Goal: Unclear: Browse casually

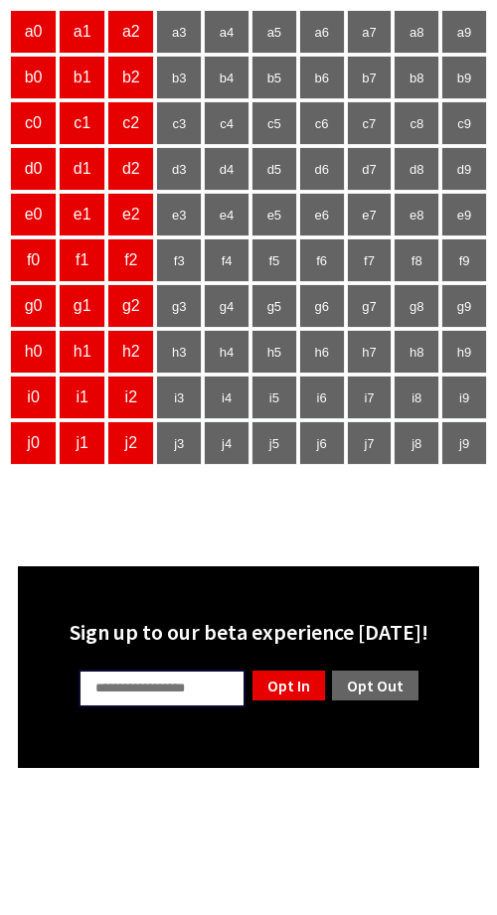
click at [133, 687] on input "text" at bounding box center [162, 689] width 167 height 38
click at [242, 520] on body "a0 a1 a2 a3 a4 a5 a6 a7 a8 a9 b0 b1 b2 b3 b4 b5 b6 b7 b8 b9 c0 c1 c2 c3 c4 c5 c…" at bounding box center [248, 388] width 481 height 760
click at [165, 681] on input "text" at bounding box center [162, 689] width 167 height 38
click at [257, 479] on body "a0 a1 a2 a3 a4 a5 a6 a7 a8 a9 b0 b1 b2 b3 b4 b5 b6 b7 b8 b9 c0 c1 c2 c3 c4 c5 c…" at bounding box center [248, 388] width 481 height 760
click at [250, 778] on html "a0 a1 a2 a3 a4 a5 a6 a7 a8 a9 b0 b1 b2 b3 b4 b5 b6 b7 b8 b9 c0 c1 c2 c3 c4 c5 c…" at bounding box center [248, 389] width 497 height 778
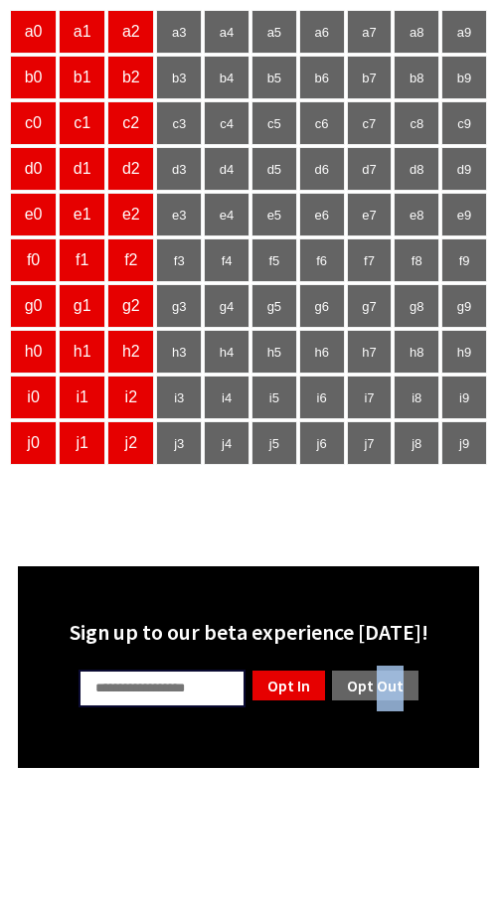
click at [250, 778] on html "a0 a1 a2 a3 a4 a5 a6 a7 a8 a9 b0 b1 b2 b3 b4 b5 b6 b7 b8 b9 c0 c1 c2 c3 c4 c5 c…" at bounding box center [248, 389] width 497 height 778
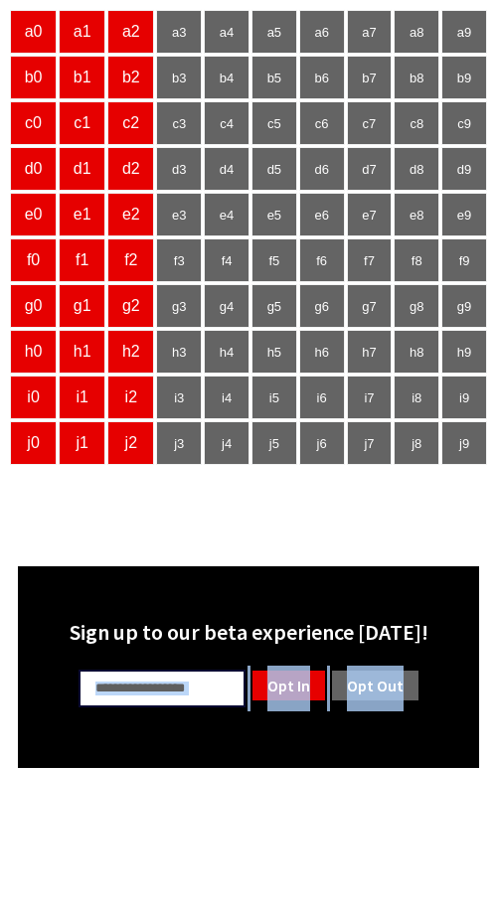
click at [250, 778] on html "a0 a1 a2 a3 a4 a5 a6 a7 a8 a9 b0 b1 b2 b3 b4 b5 b6 b7 b8 b9 c0 c1 c2 c3 c4 c5 c…" at bounding box center [248, 389] width 497 height 778
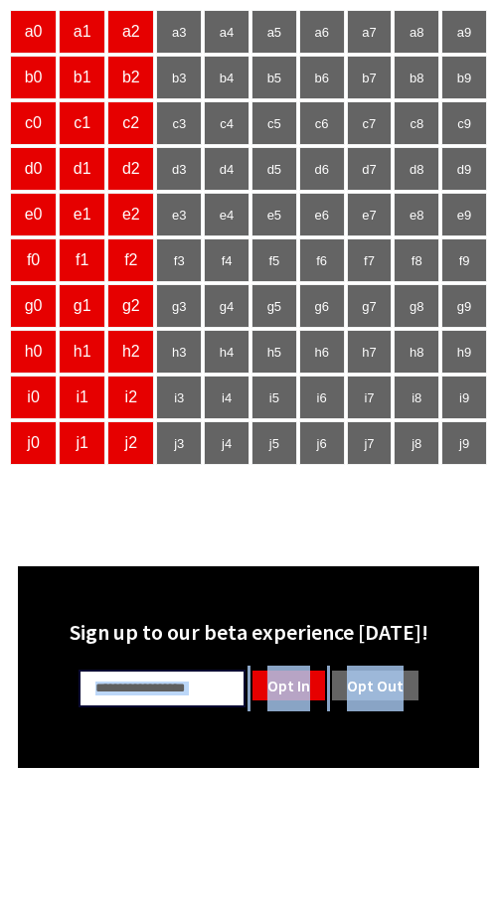
click at [202, 778] on html "a0 a1 a2 a3 a4 a5 a6 a7 a8 a9 b0 b1 b2 b3 b4 b5 b6 b7 b8 b9 c0 c1 c2 c3 c4 c5 c…" at bounding box center [248, 389] width 497 height 778
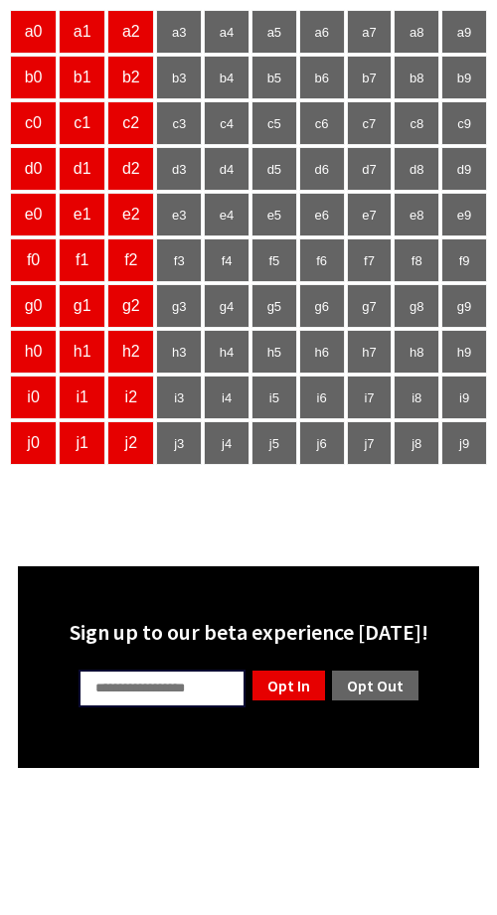
click at [395, 503] on body "a0 a1 a2 a3 a4 a5 a6 a7 a8 a9 b0 b1 b2 b3 b4 b5 b6 b7 b8 b9 c0 c1 c2 c3 c4 c5 c…" at bounding box center [248, 388] width 481 height 760
click at [394, 505] on body "a0 a1 a2 a3 a4 a5 a6 a7 a8 a9 b0 b1 b2 b3 b4 b5 b6 b7 b8 b9 c0 c1 c2 c3 c4 c5 c…" at bounding box center [248, 388] width 481 height 760
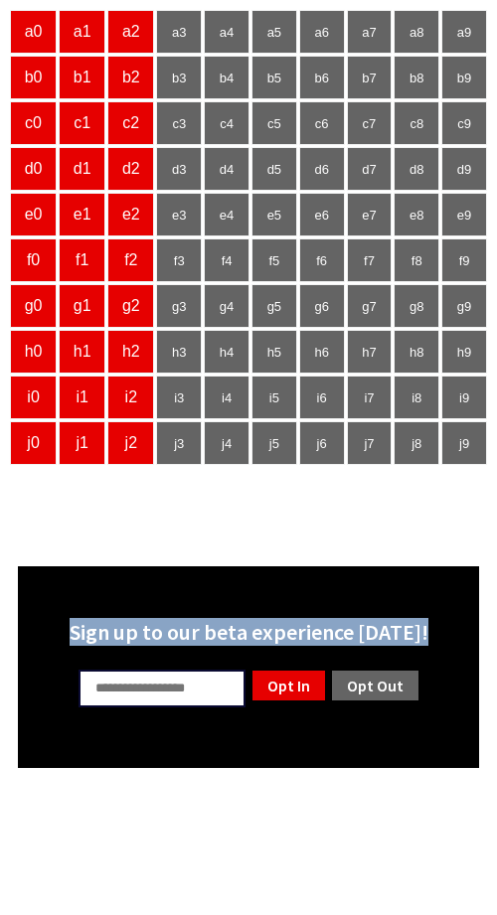
click at [394, 505] on body "a0 a1 a2 a3 a4 a5 a6 a7 a8 a9 b0 b1 b2 b3 b4 b5 b6 b7 b8 b9 c0 c1 c2 c3 c4 c5 c…" at bounding box center [248, 388] width 481 height 760
click at [395, 505] on body "a0 a1 a2 a3 a4 a5 a6 a7 a8 a9 b0 b1 b2 b3 b4 b5 b6 b7 b8 b9 c0 c1 c2 c3 c4 c5 c…" at bounding box center [248, 388] width 481 height 760
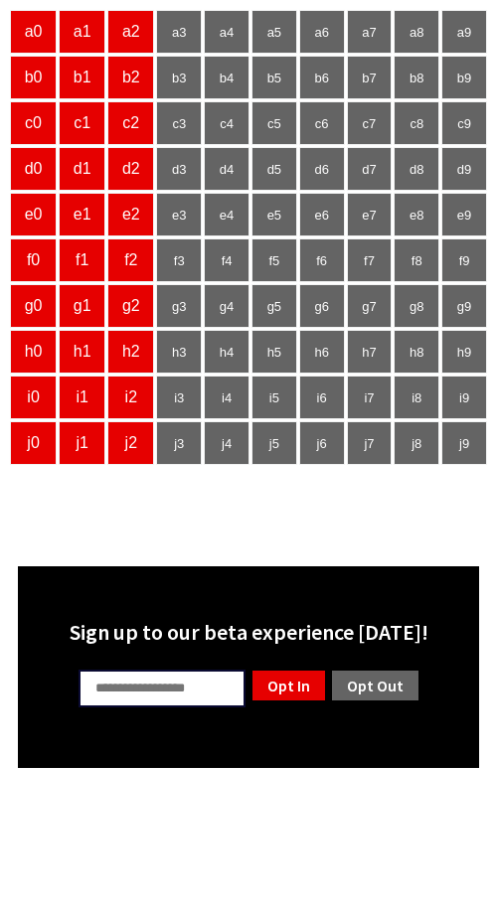
click at [326, 778] on html "a0 a1 a2 a3 a4 a5 a6 a7 a8 a9 b0 b1 b2 b3 b4 b5 b6 b7 b8 b9 c0 c1 c2 c3 c4 c5 c…" at bounding box center [248, 389] width 497 height 778
click at [164, 678] on input "text" at bounding box center [162, 689] width 167 height 38
click at [187, 539] on body "a0 a1 a2 a3 a4 a5 a6 a7 a8 a9 b0 b1 b2 b3 b4 b5 b6 b7 b8 b9 c0 c1 c2 c3 c4 c5 c…" at bounding box center [248, 388] width 481 height 760
click at [185, 534] on body "a0 a1 a2 a3 a4 a5 a6 a7 a8 a9 b0 b1 b2 b3 b4 b5 b6 b7 b8 b9 c0 c1 c2 c3 c4 c5 c…" at bounding box center [248, 388] width 481 height 760
click at [189, 778] on html "a0 a1 a2 a3 a4 a5 a6 a7 a8 a9 b0 b1 b2 b3 b4 b5 b6 b7 b8 b9 c0 c1 c2 c3 c4 c5 c…" at bounding box center [248, 389] width 497 height 778
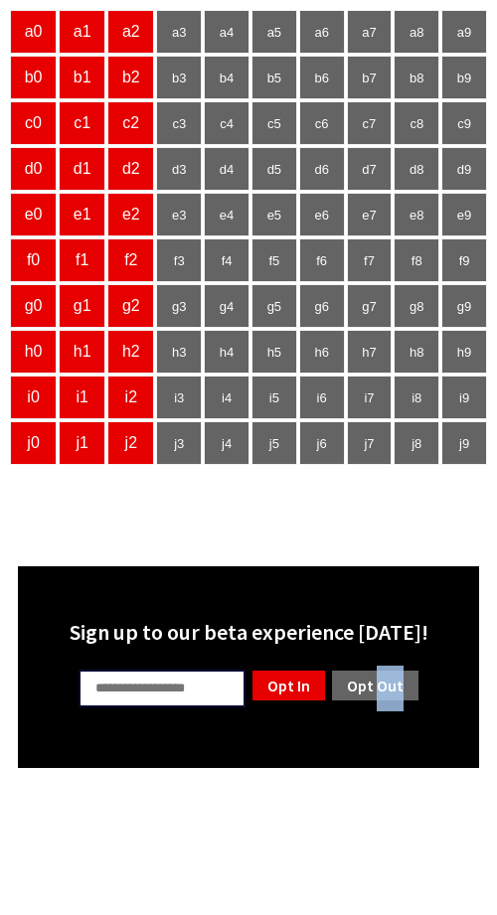
click at [189, 778] on html "a0 a1 a2 a3 a4 a5 a6 a7 a8 a9 b0 b1 b2 b3 b4 b5 b6 b7 b8 b9 c0 c1 c2 c3 c4 c5 c…" at bounding box center [248, 389] width 497 height 778
click at [206, 506] on body "a0 a1 a2 a3 a4 a5 a6 a7 a8 a9 b0 b1 b2 b3 b4 b5 b6 b7 b8 b9 c0 c1 c2 c3 c4 c5 c…" at bounding box center [248, 388] width 481 height 760
